Goal: Information Seeking & Learning: Find specific fact

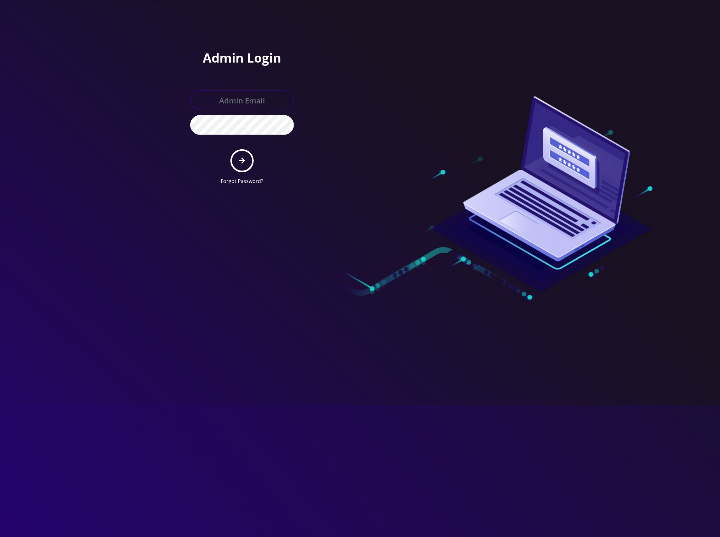
type input "[EMAIL_ADDRESS][DOMAIN_NAME]"
click at [233, 165] on button "submit" at bounding box center [241, 160] width 23 height 23
click at [237, 162] on button "submit" at bounding box center [241, 160] width 23 height 23
type input "[EMAIL_ADDRESS][DOMAIN_NAME]"
click at [236, 160] on button "submit" at bounding box center [241, 160] width 23 height 23
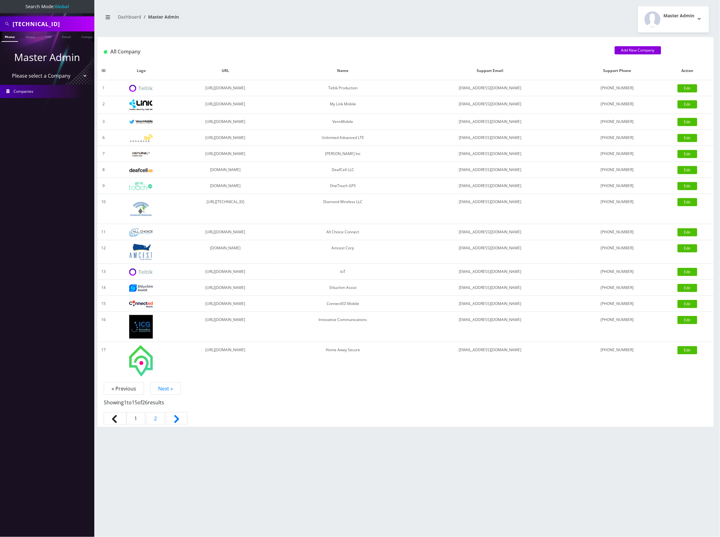
scroll to position [0, 3]
click at [42, 21] on input "89148000011798233282" at bounding box center [53, 24] width 80 height 12
paste input "0124049712847132"
type input "8901240497128471322"
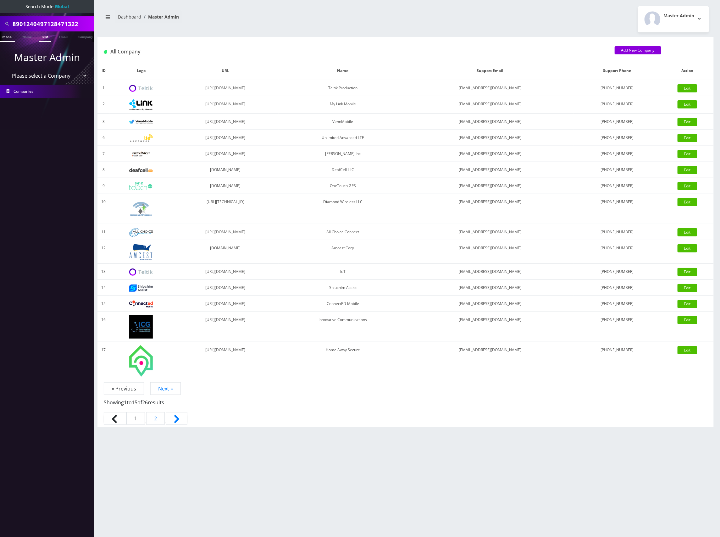
click at [49, 36] on link "SIM" at bounding box center [45, 36] width 12 height 10
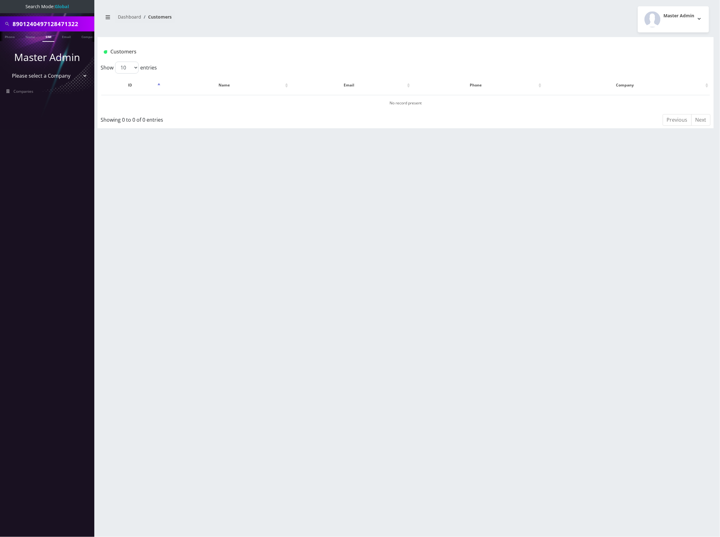
click at [53, 25] on input "8901240497128471322" at bounding box center [53, 24] width 80 height 12
paste input "731389826"
type input "7313898262"
click at [11, 38] on link "Phone" at bounding box center [10, 36] width 16 height 10
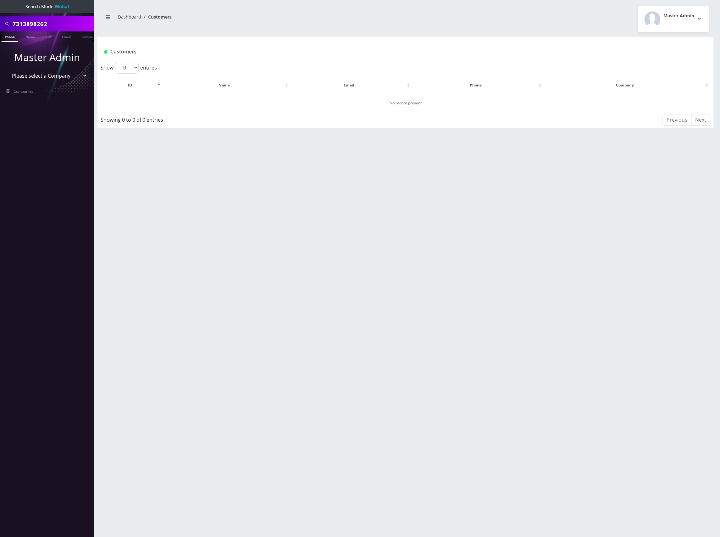
click at [40, 25] on input "7313898262" at bounding box center [53, 24] width 80 height 12
paste input "890124049712843129"
type input "8901240497128431292"
click at [51, 34] on link "SIM" at bounding box center [48, 36] width 12 height 10
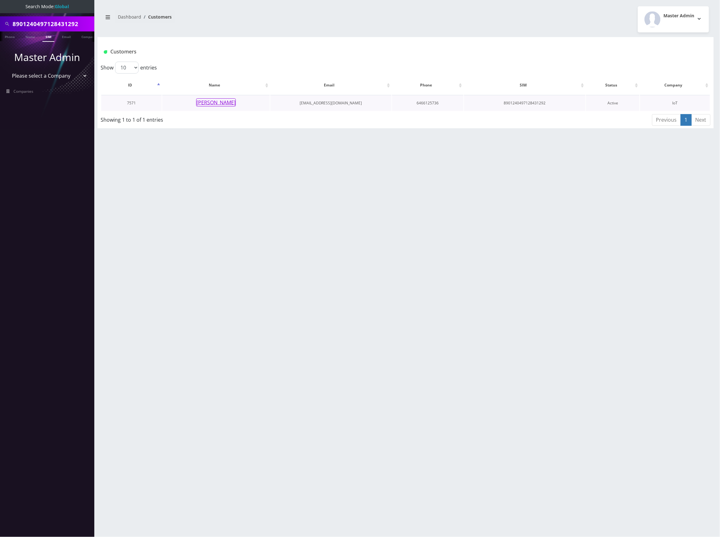
click at [222, 102] on button "[PERSON_NAME]" at bounding box center [216, 102] width 40 height 8
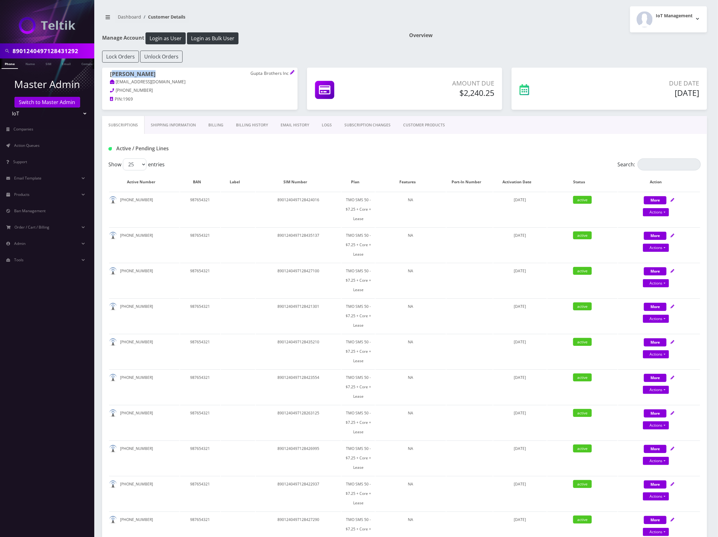
drag, startPoint x: 153, startPoint y: 74, endPoint x: 112, endPoint y: 75, distance: 40.5
click at [112, 75] on h1 "Saransh Gupta Gupta Brothers Inc" at bounding box center [200, 75] width 180 height 8
click at [109, 75] on div "Saransh Gupta Gupta Brothers Inc sjgupta572@gmail.com 587-436-0101 PIN: 1969" at bounding box center [199, 88] width 195 height 40
copy h1 "Saransh Gupta"
click at [72, 51] on input "8901240497128431292" at bounding box center [53, 51] width 80 height 12
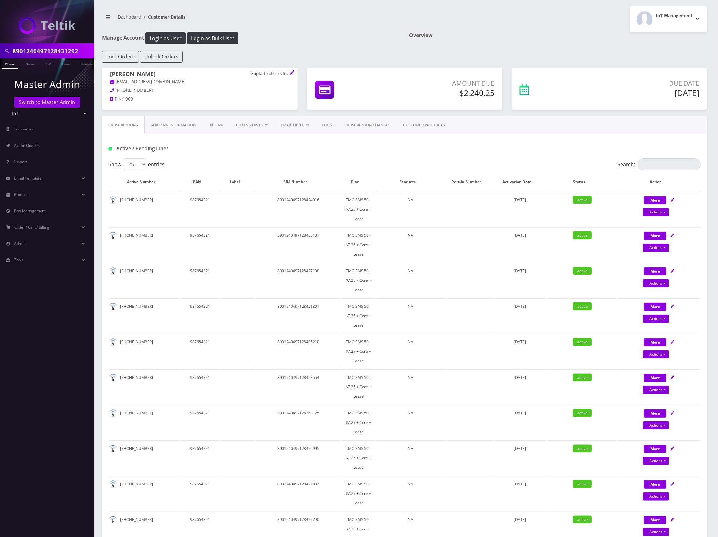
click at [72, 51] on input "8901240497128431292" at bounding box center [53, 51] width 80 height 12
paste input "357129265661"
type input "8901240357129265661"
click at [42, 64] on link "SIM" at bounding box center [45, 63] width 12 height 10
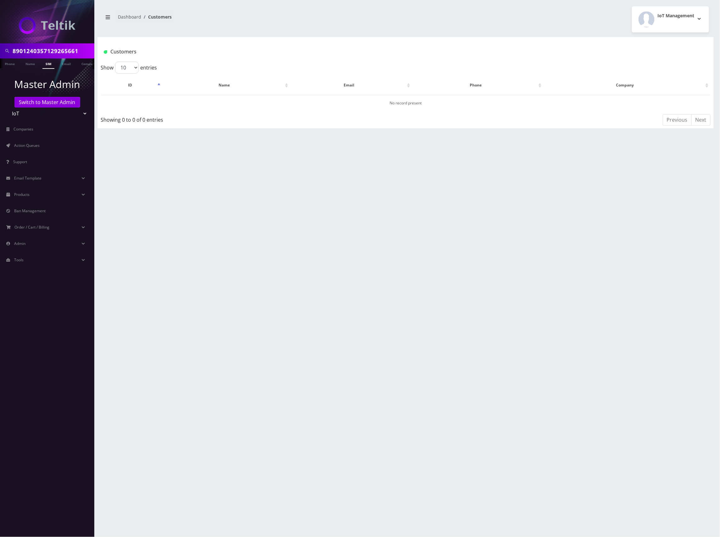
click at [60, 51] on input "8901240357129265661" at bounding box center [53, 51] width 80 height 12
click at [64, 54] on input "8901240357129265661" at bounding box center [53, 51] width 80 height 12
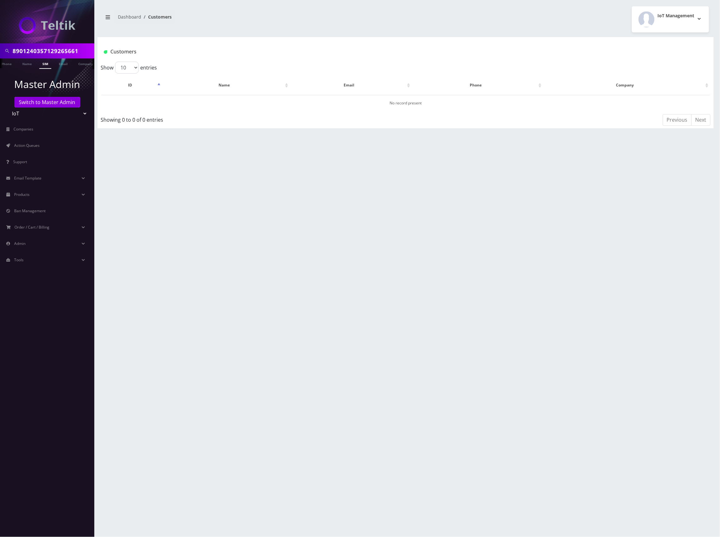
paste input "77369"
type input "8901240357129277369"
click at [47, 63] on link "SIM" at bounding box center [45, 63] width 12 height 10
click at [34, 114] on select "Teltik Production My Link Mobile VennMobile Unlimited Advanced LTE Rexing Inc D…" at bounding box center [47, 113] width 80 height 12
click at [44, 104] on link "Switch to Master Admin" at bounding box center [47, 102] width 66 height 11
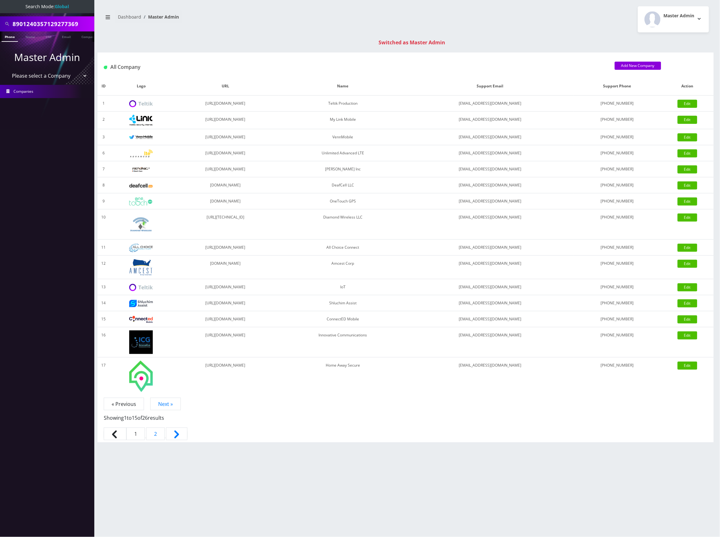
click at [51, 23] on input "8901240357129277369" at bounding box center [53, 24] width 80 height 12
click at [47, 41] on nav "Search Mode: Global 8901240357129277369 Phone Name SIM Email Company Customer M…" at bounding box center [47, 268] width 94 height 537
click at [48, 36] on link "SIM" at bounding box center [48, 36] width 12 height 10
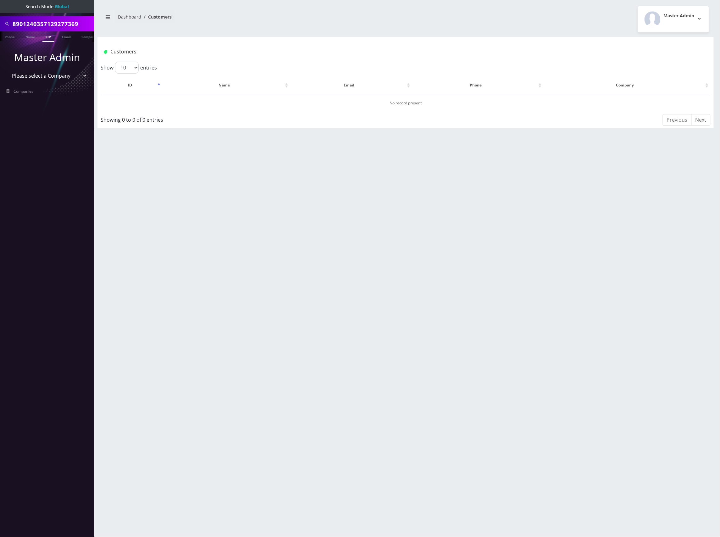
click at [47, 37] on link "SIM" at bounding box center [48, 36] width 12 height 10
click at [55, 27] on input "8901240357129277369" at bounding box center [53, 24] width 80 height 12
paste input "14178"
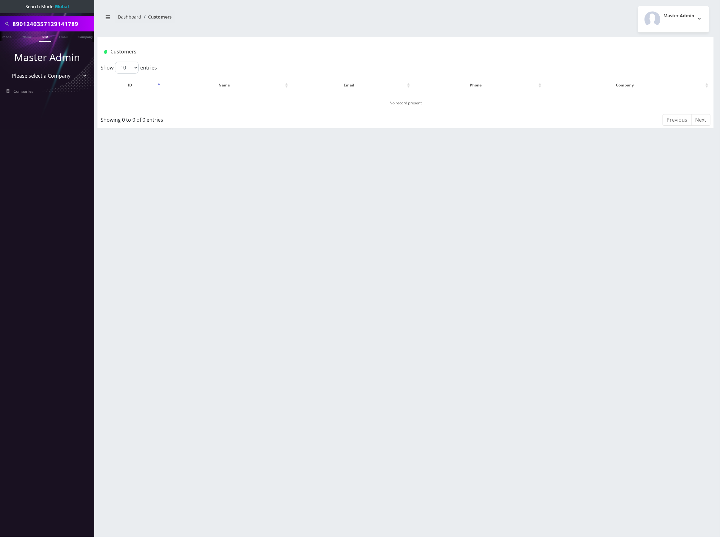
type input "8901240357129141789"
click at [48, 36] on link "SIM" at bounding box center [45, 36] width 12 height 10
click at [40, 26] on input "8901240357129141789" at bounding box center [53, 24] width 80 height 12
paste input "391"
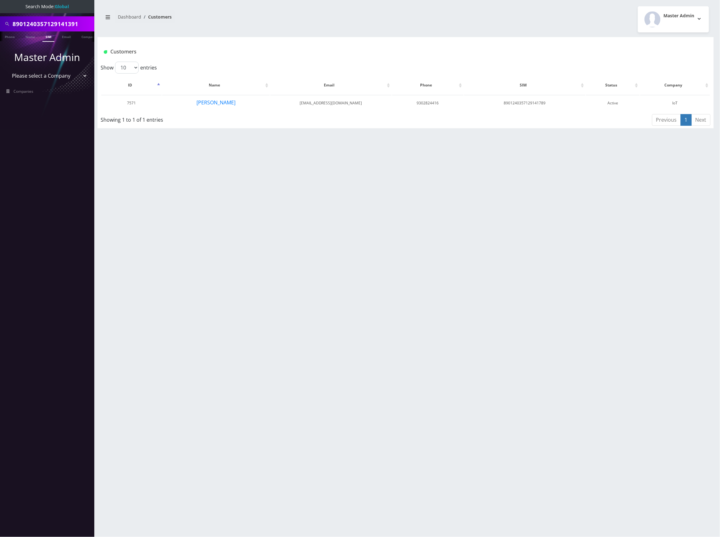
type input "8901240357129141391"
click at [51, 34] on link "SIM" at bounding box center [48, 36] width 12 height 10
click at [62, 24] on input "8901240357129141391" at bounding box center [53, 24] width 80 height 12
paste input "497131256017"
type input "8901240497131256017"
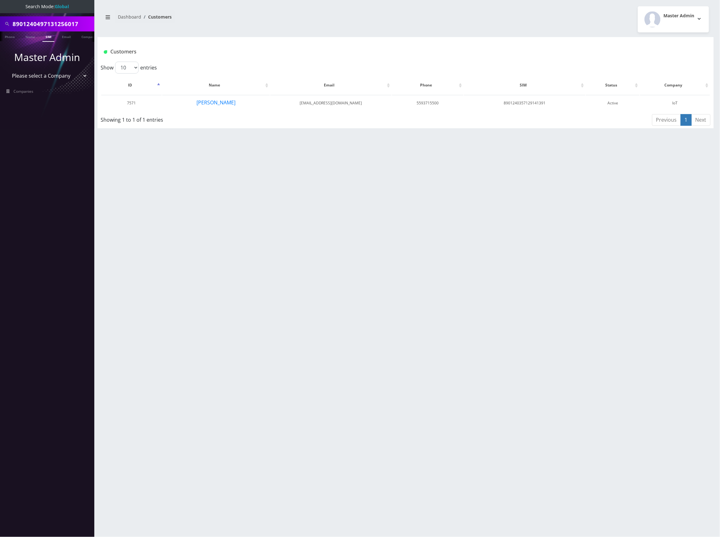
click at [49, 36] on link "SIM" at bounding box center [48, 36] width 12 height 10
drag, startPoint x: 242, startPoint y: 105, endPoint x: 198, endPoint y: 107, distance: 44.0
click at [198, 107] on td "[PERSON_NAME]" at bounding box center [217, 103] width 110 height 16
click at [44, 25] on input "8901240497131256017" at bounding box center [53, 24] width 80 height 12
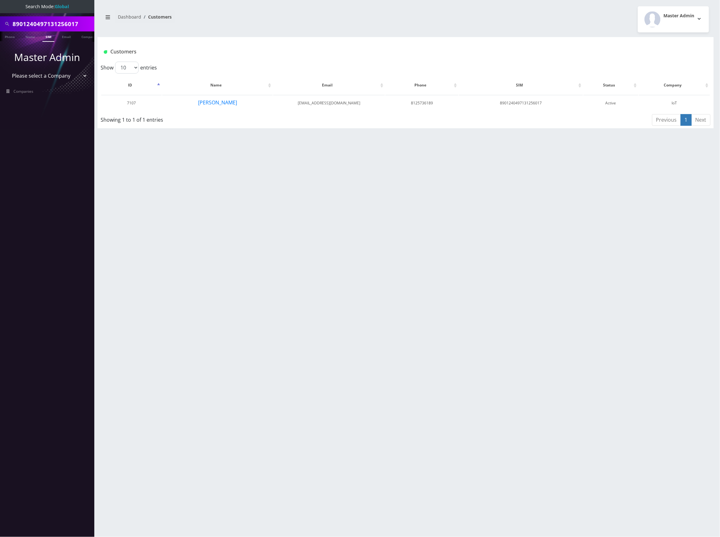
paste input "66"
type input "8901240497131256066"
click at [47, 36] on link "SIM" at bounding box center [48, 36] width 12 height 10
drag, startPoint x: 246, startPoint y: 103, endPoint x: 214, endPoint y: 106, distance: 32.2
click at [214, 106] on td "[PERSON_NAME]" at bounding box center [217, 103] width 110 height 16
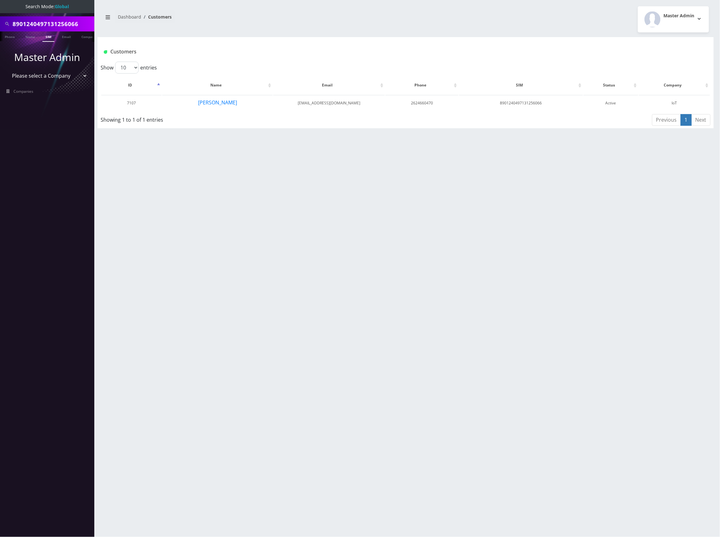
drag, startPoint x: 223, startPoint y: 102, endPoint x: 472, endPoint y: 176, distance: 259.6
click at [472, 176] on div "8901240497131256066 Phone Name SIM Email Company Customer Dashboard Customers M…" at bounding box center [405, 268] width 629 height 537
drag, startPoint x: 250, startPoint y: 103, endPoint x: 208, endPoint y: 102, distance: 41.8
click at [208, 102] on td "[PERSON_NAME]" at bounding box center [217, 103] width 110 height 16
click at [209, 102] on button "[PERSON_NAME]" at bounding box center [218, 102] width 40 height 8
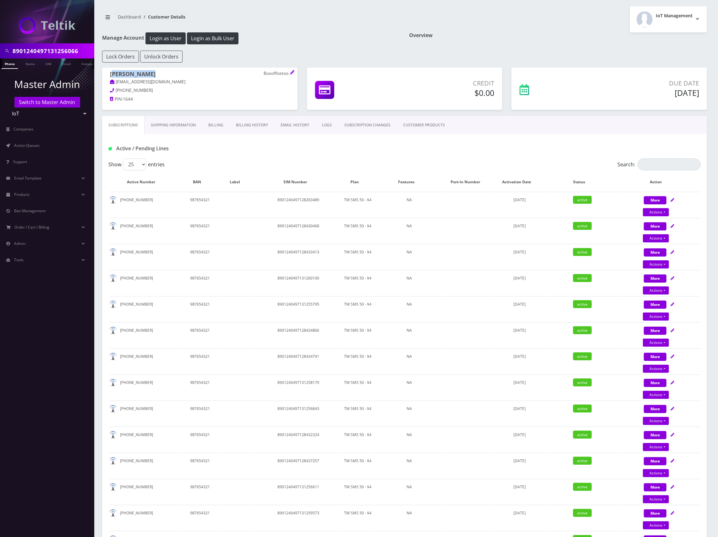
drag, startPoint x: 156, startPoint y: 76, endPoint x: 111, endPoint y: 76, distance: 45.3
click at [111, 76] on h1 "John McCarron Boxofficetoo" at bounding box center [200, 75] width 180 height 8
click at [108, 73] on div "John McCarron Boxofficetoo jpm288@cornell.edu 586-219-5266 PIN: 1644" at bounding box center [199, 88] width 195 height 40
copy h1 "John McCarron"
click at [62, 49] on input "8901240497131256066" at bounding box center [53, 51] width 80 height 12
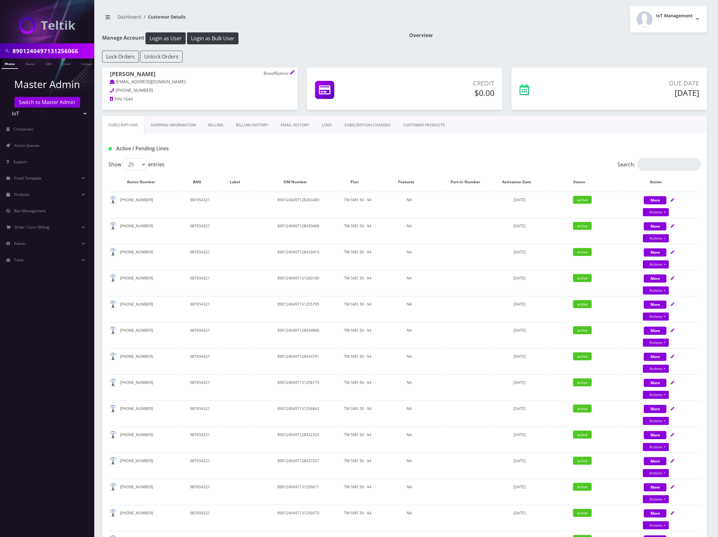
click at [62, 49] on input "8901240497131256066" at bounding box center [53, 51] width 80 height 12
paste input "28420527"
type input "8901240497128420527"
click at [46, 61] on link "SIM" at bounding box center [48, 63] width 12 height 10
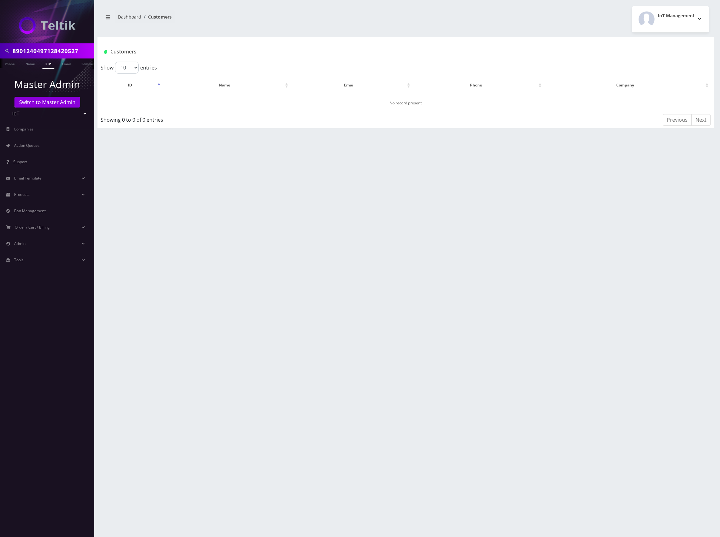
click at [58, 103] on link "Switch to Master Admin" at bounding box center [47, 102] width 66 height 11
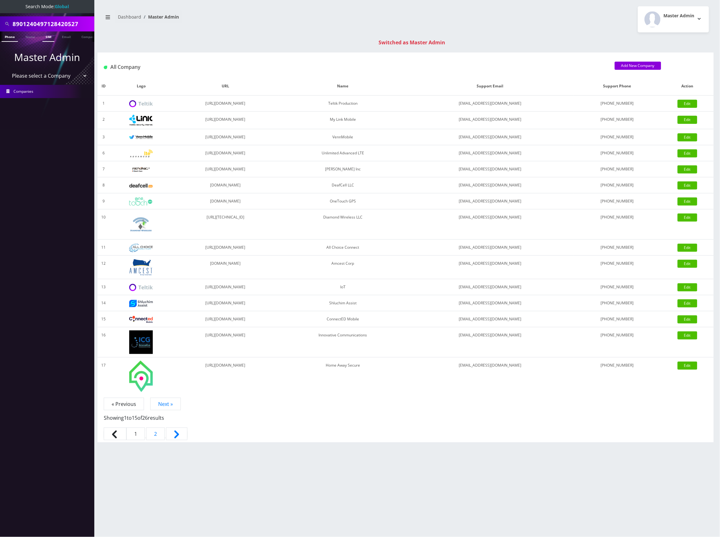
click at [47, 39] on link "SIM" at bounding box center [48, 36] width 12 height 10
